Goal: Book appointment/travel/reservation

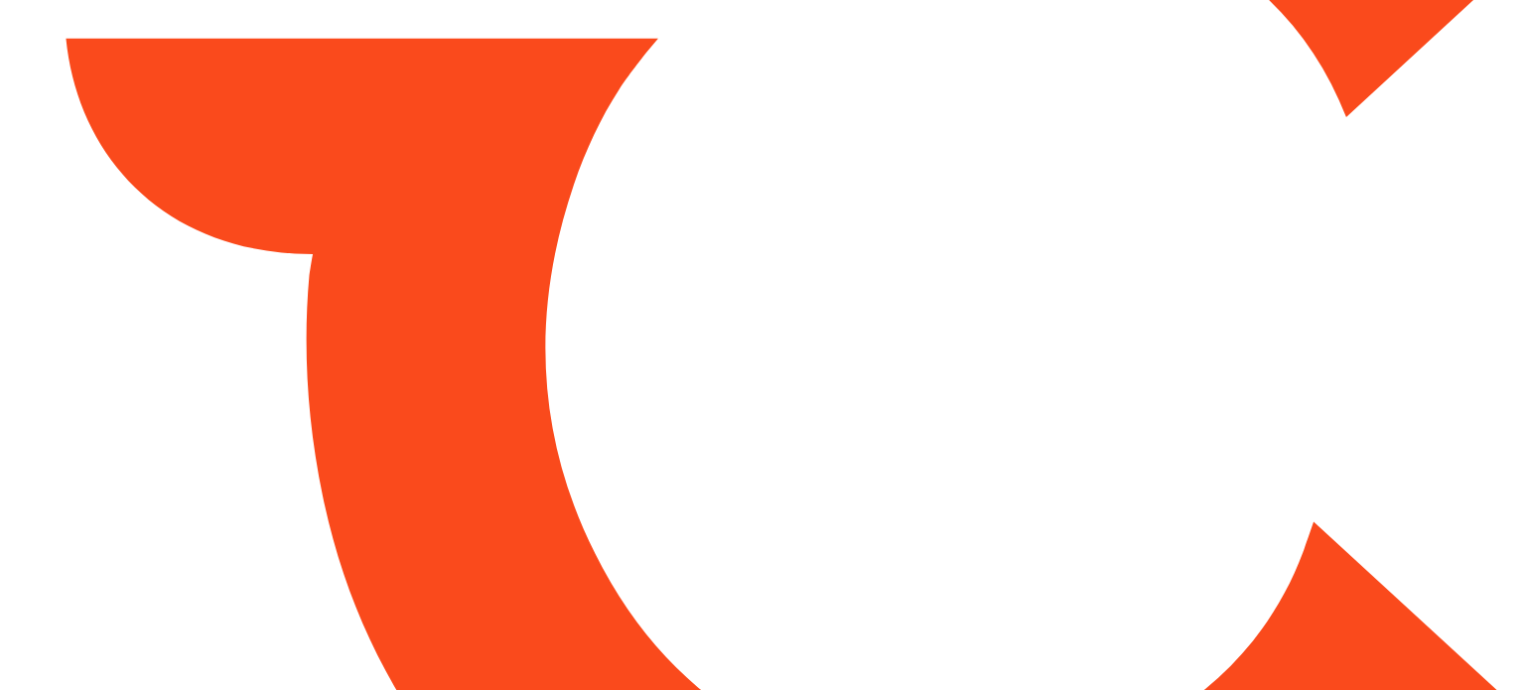
drag, startPoint x: 0, startPoint y: 0, endPoint x: 589, endPoint y: 267, distance: 646.6
click at [589, 267] on html at bounding box center [762, 345] width 1525 height 690
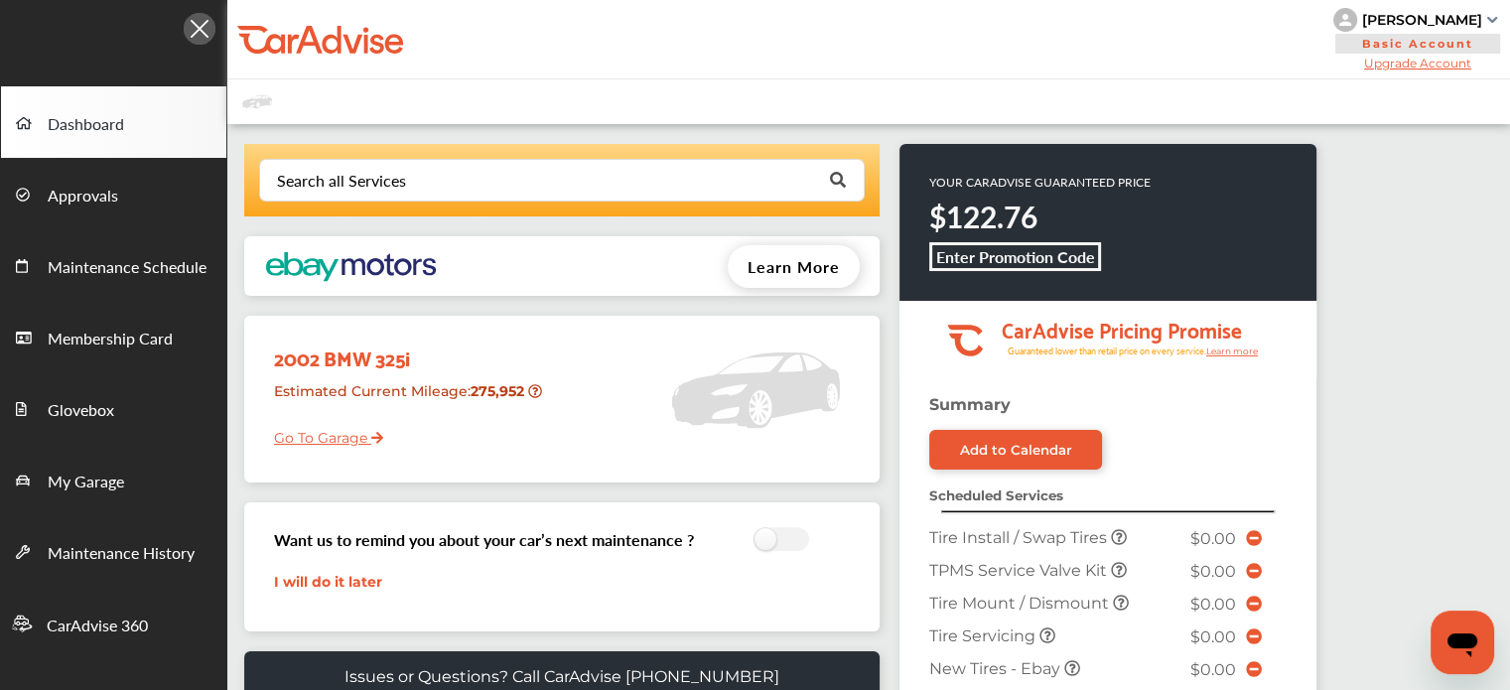
click at [1418, 3] on div "[PERSON_NAME] Basic Account Upgrade Account" at bounding box center [1418, 39] width 185 height 78
click at [1422, 16] on div "[PERSON_NAME]" at bounding box center [1422, 20] width 120 height 18
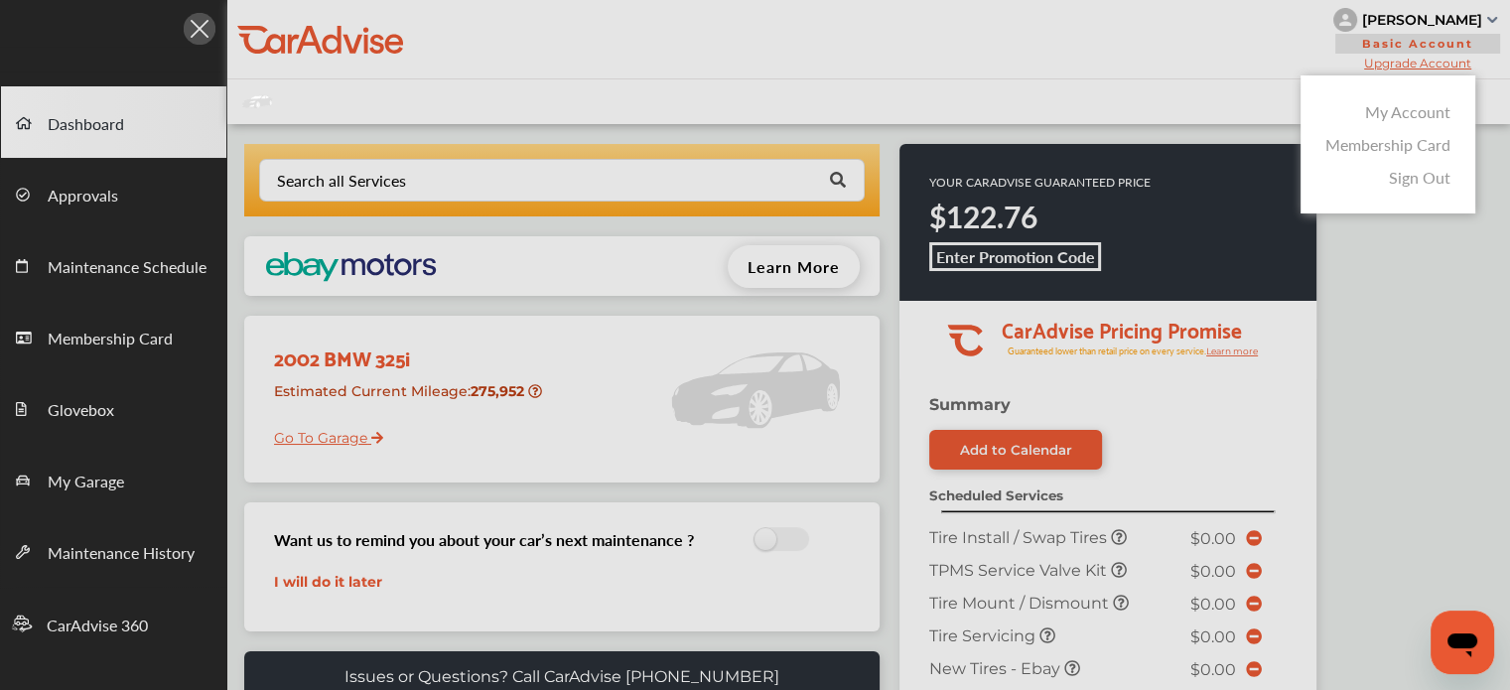
click at [1366, 111] on link "My Account" at bounding box center [1407, 111] width 85 height 23
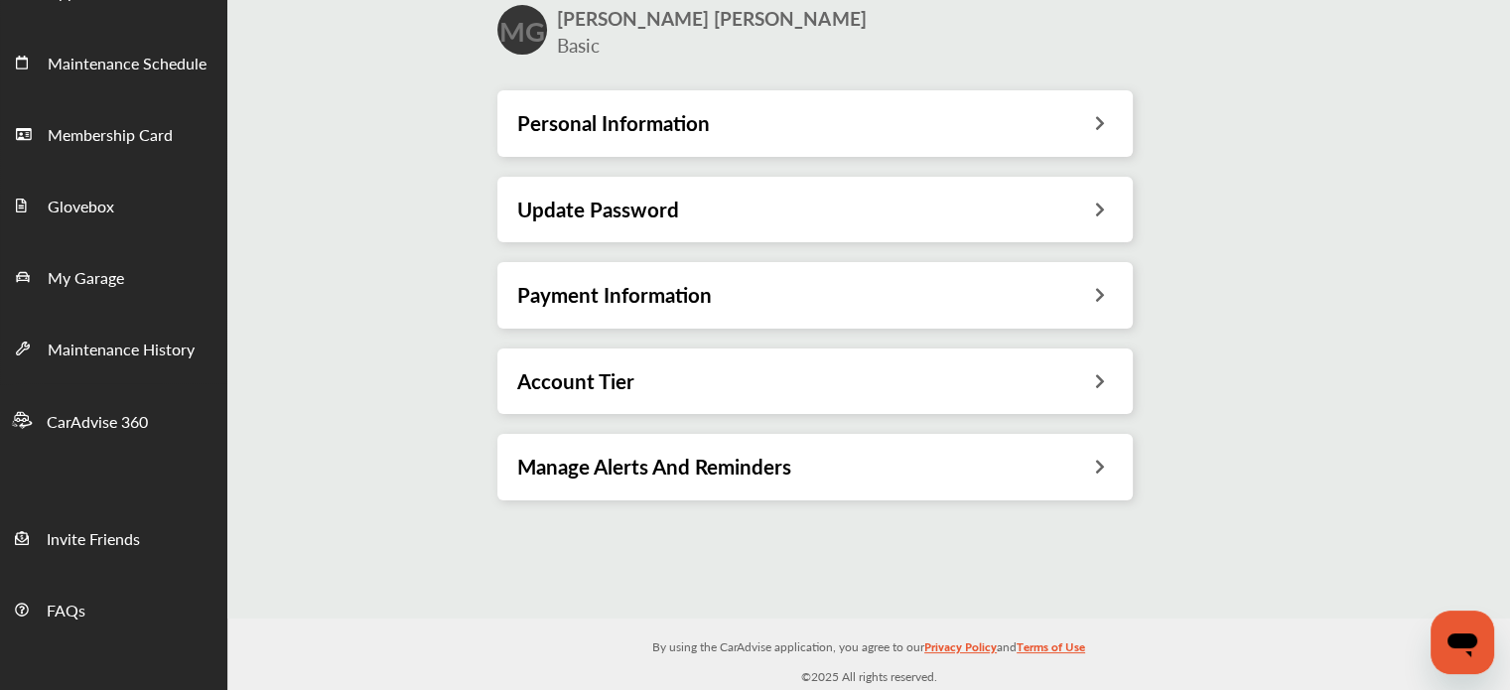
scroll to position [203, 0]
click at [586, 280] on div "Payment Information" at bounding box center [814, 296] width 635 height 66
click at [677, 299] on h3 "Payment Information" at bounding box center [614, 296] width 195 height 26
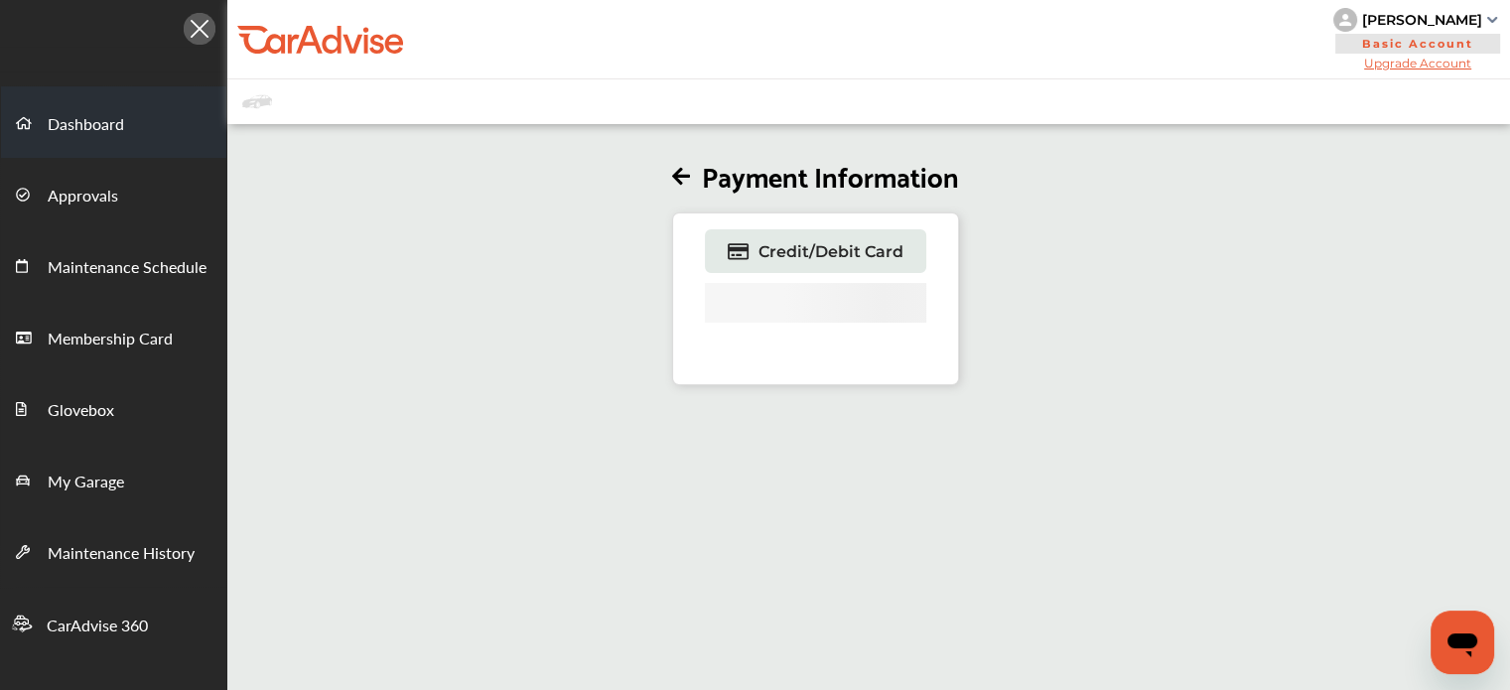
click at [55, 118] on span "Dashboard" at bounding box center [86, 125] width 76 height 26
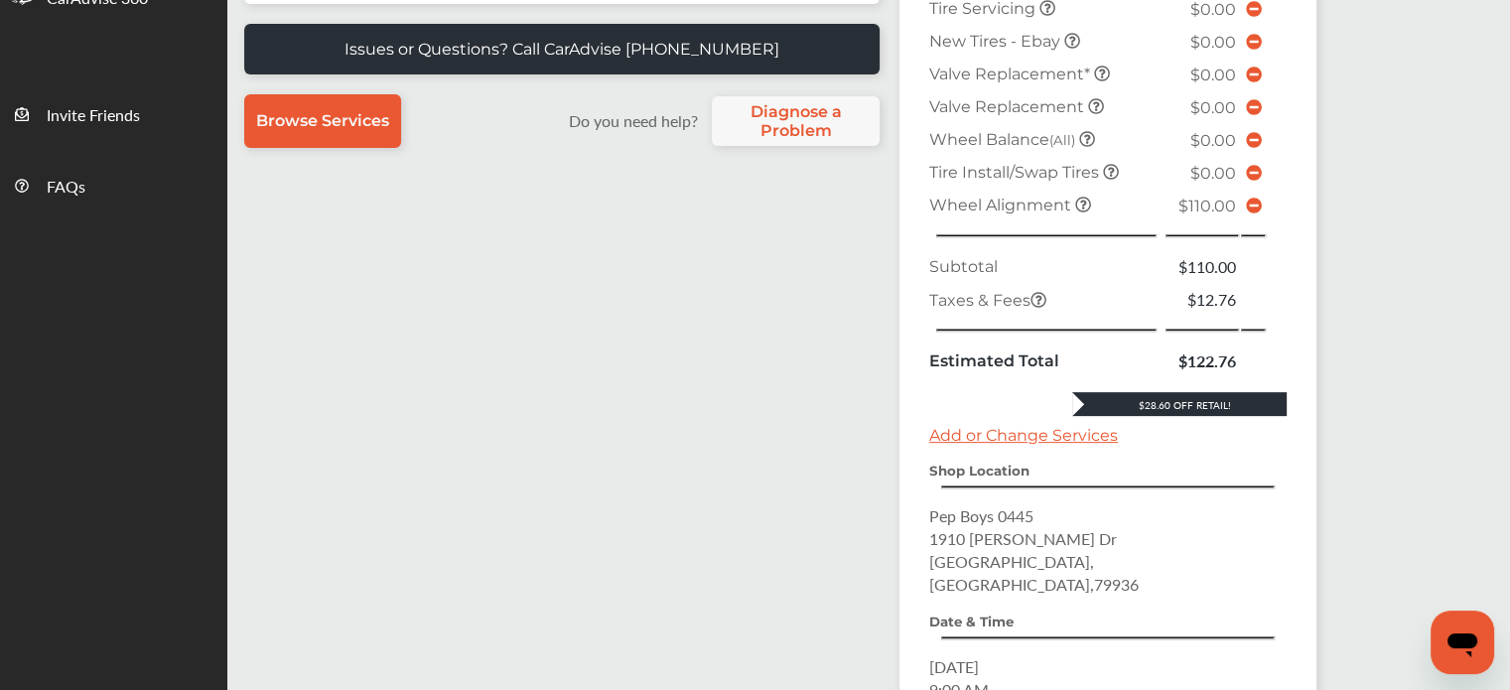
scroll to position [628, 0]
click at [1246, 213] on icon at bounding box center [1254, 206] width 16 height 16
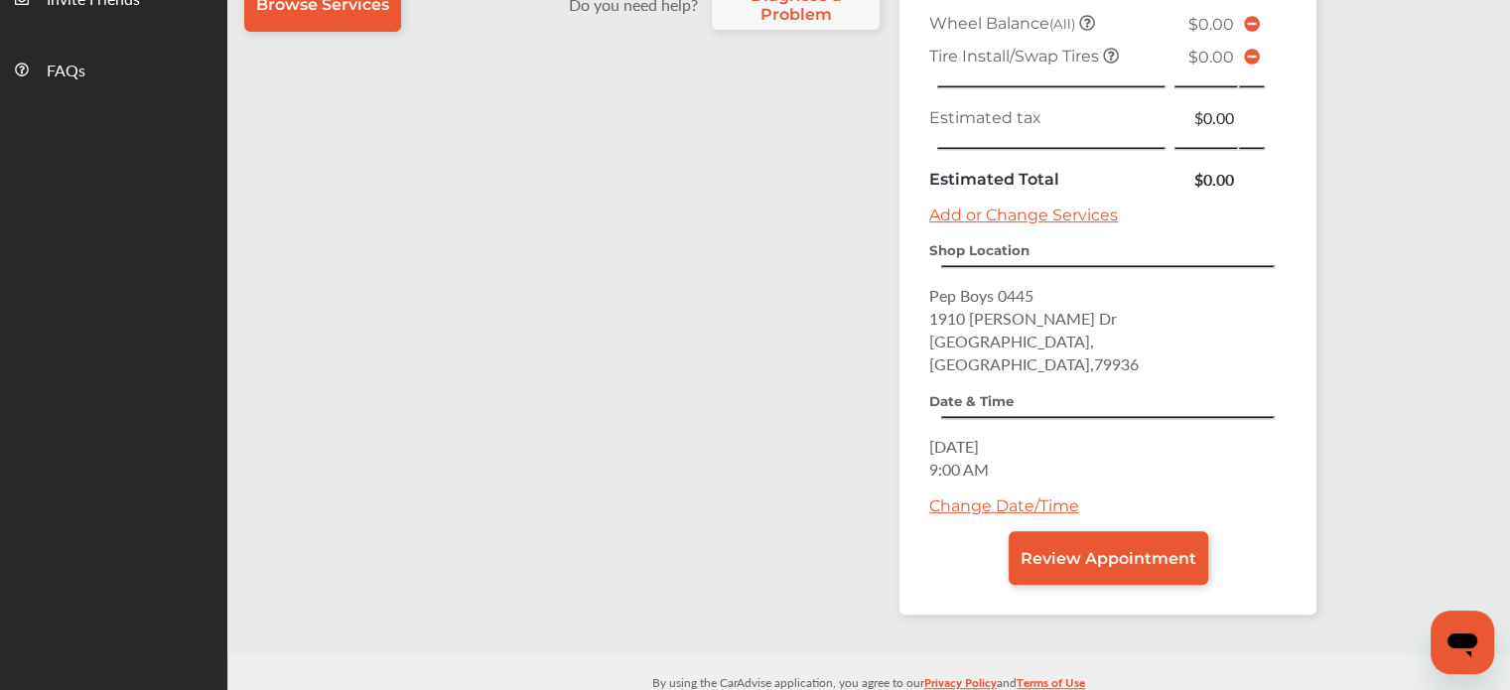
scroll to position [743, 0]
click at [1052, 535] on link "Review Appointment" at bounding box center [1109, 559] width 200 height 54
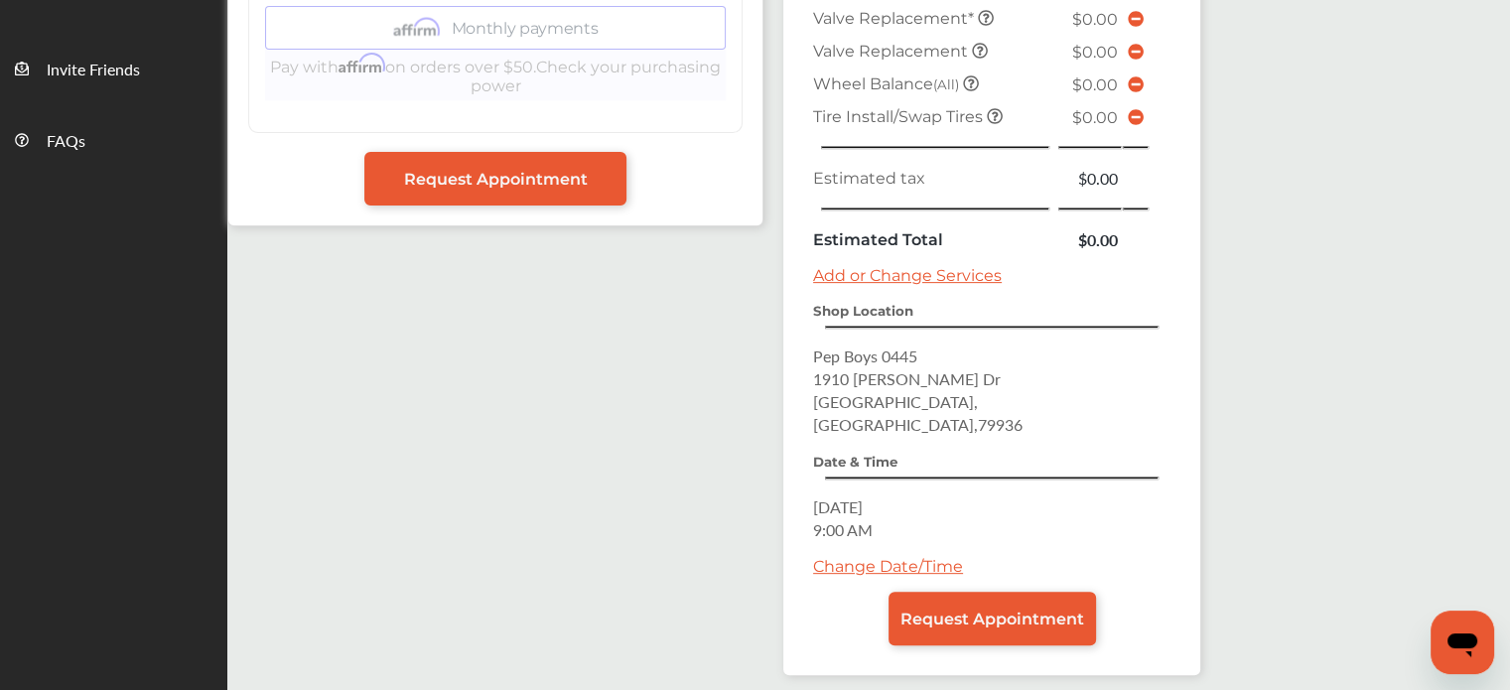
scroll to position [724, 0]
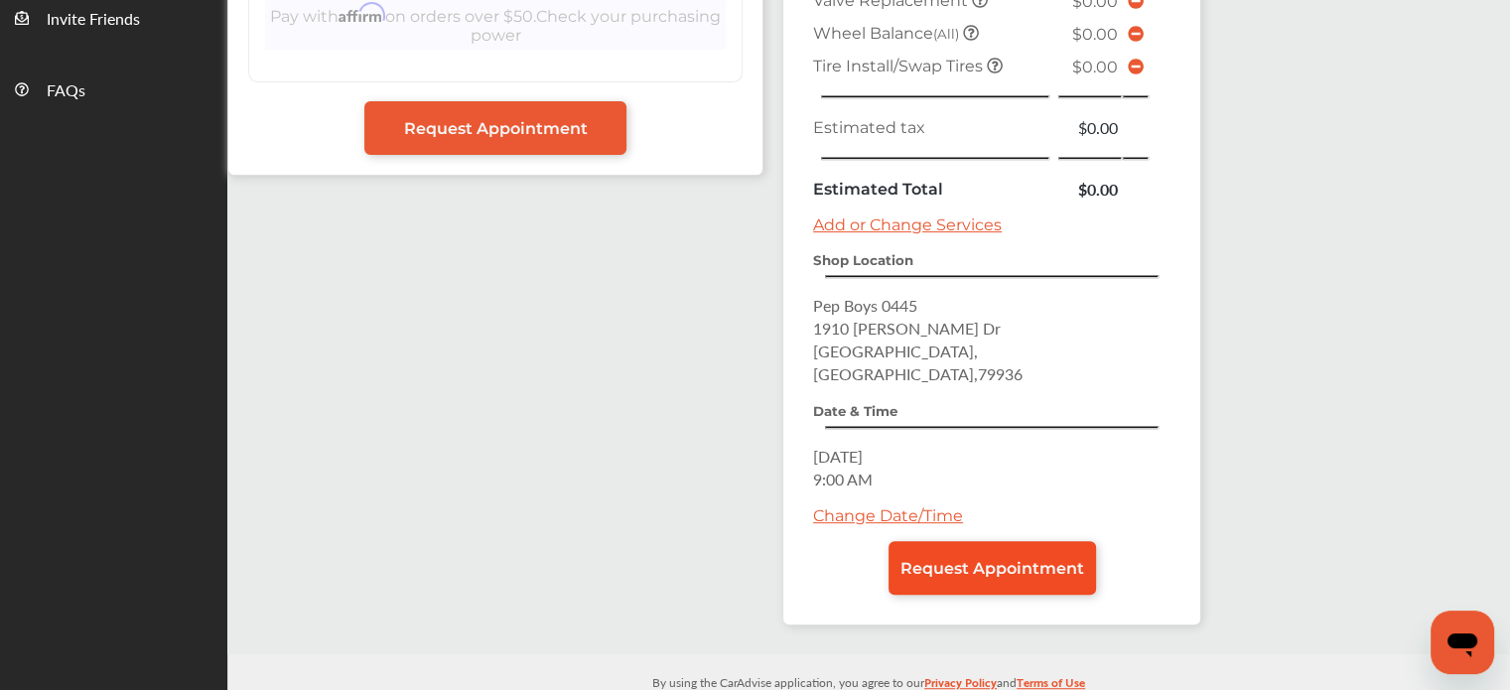
click at [969, 559] on span "Request Appointment" at bounding box center [993, 568] width 184 height 19
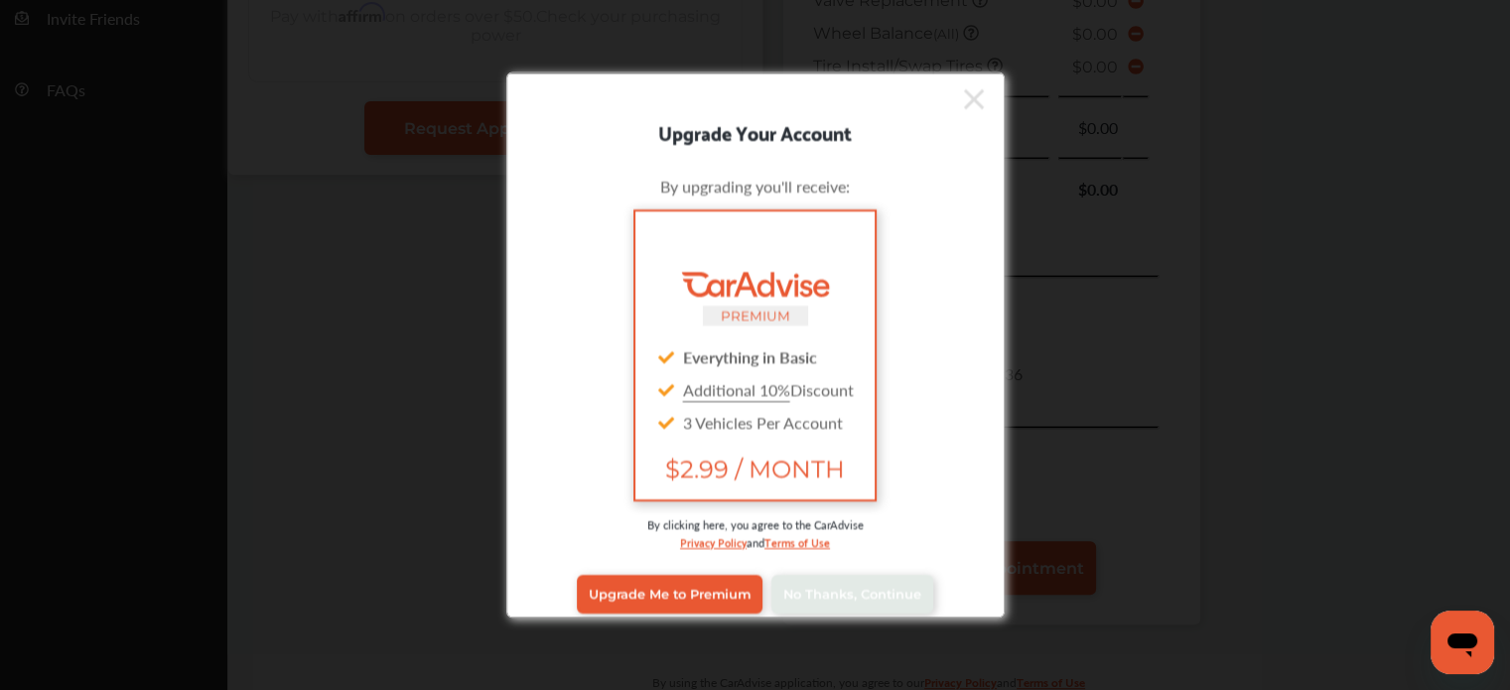
scroll to position [723, 0]
click at [845, 583] on link "No Thanks, Continue" at bounding box center [853, 594] width 162 height 38
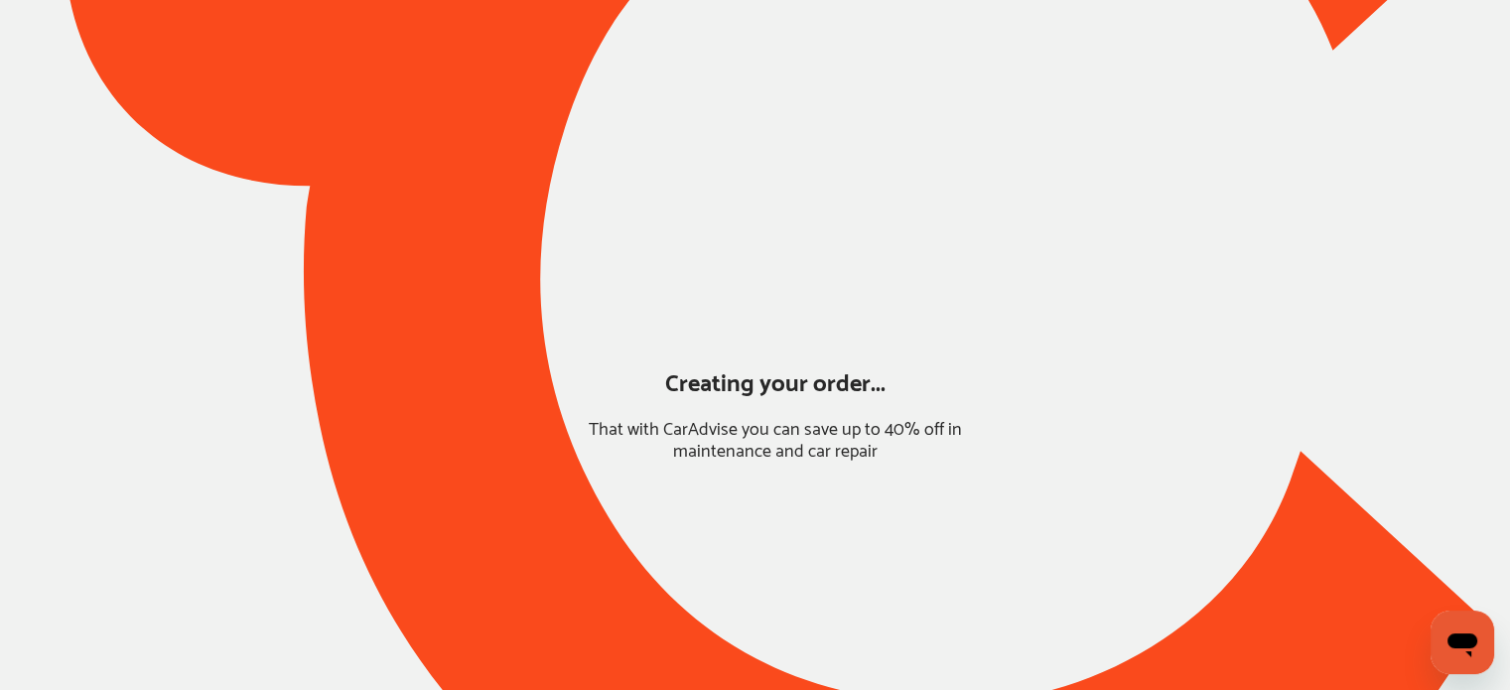
scroll to position [156, 0]
